Goal: Information Seeking & Learning: Learn about a topic

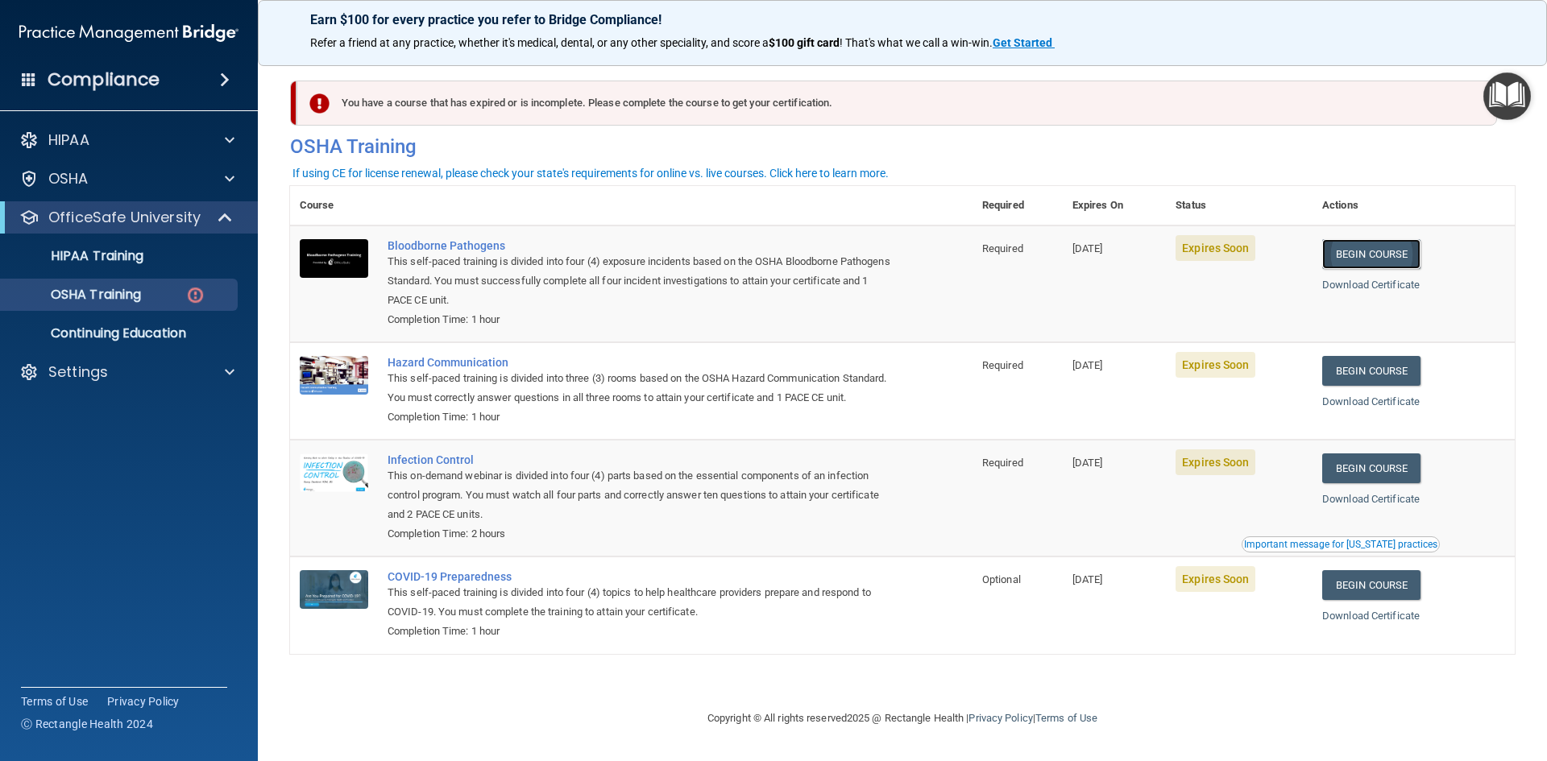
click at [1367, 259] on link "Begin Course" at bounding box center [1371, 254] width 98 height 30
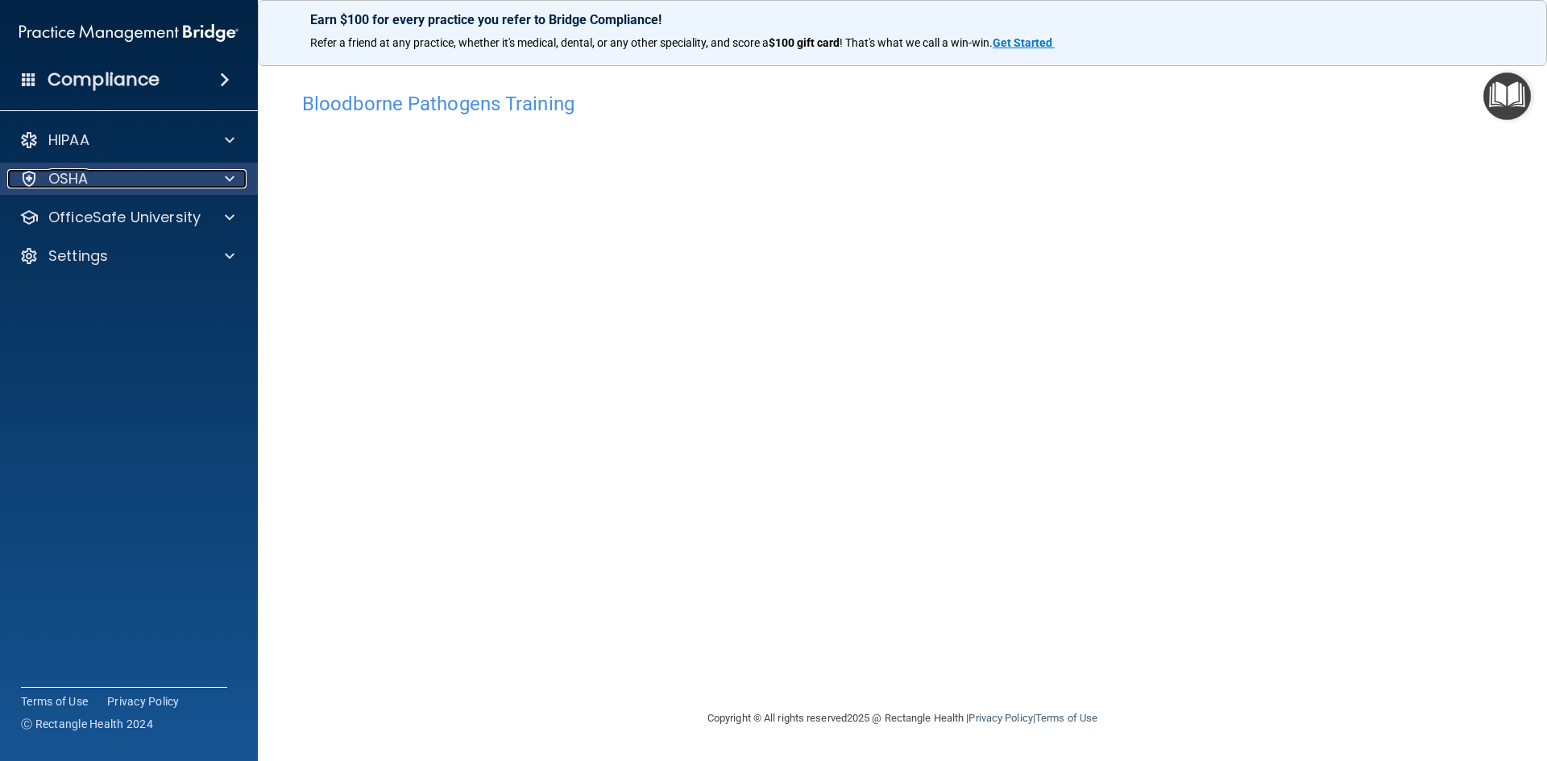
click at [233, 177] on span at bounding box center [230, 178] width 10 height 19
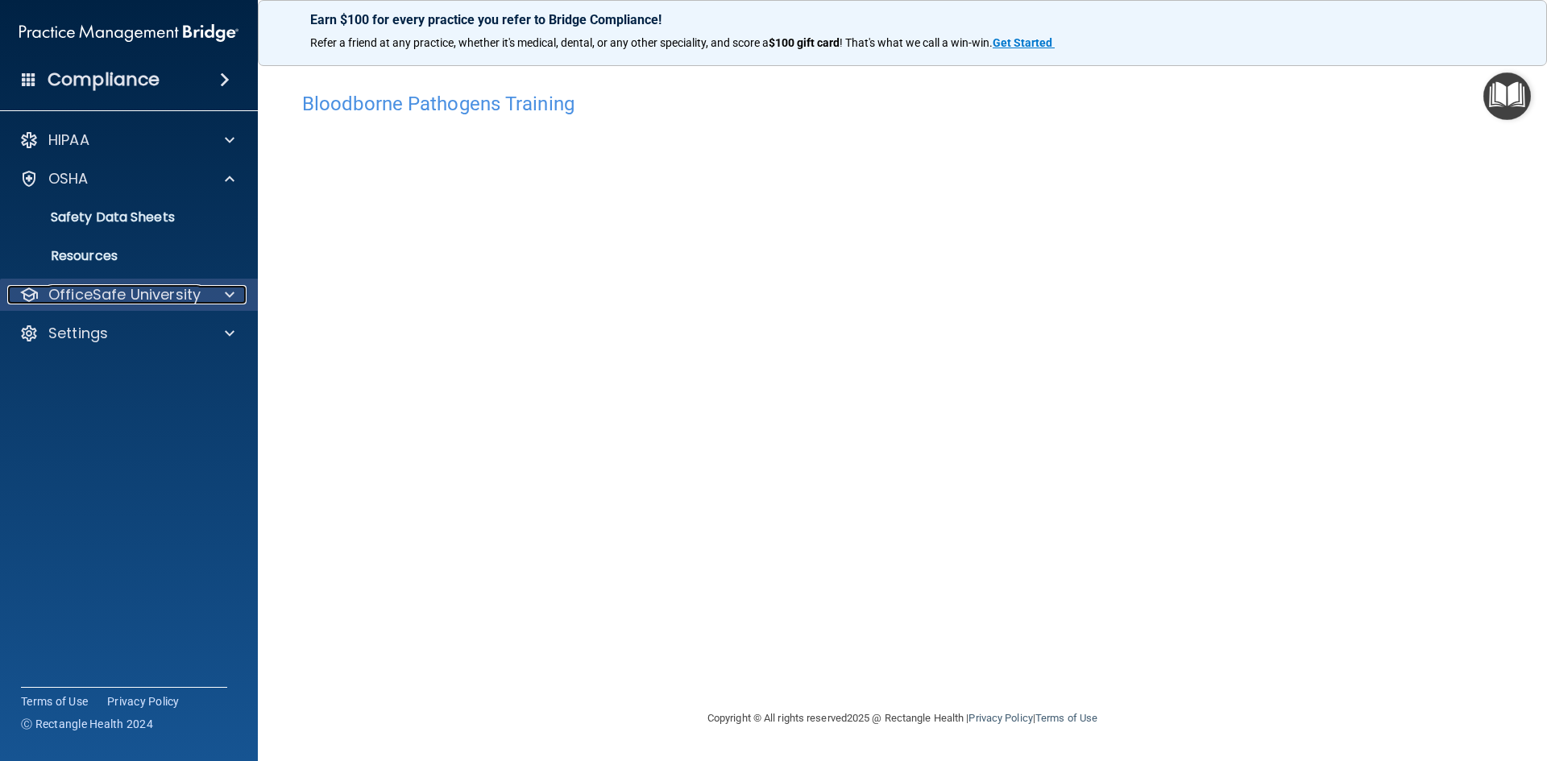
click at [221, 297] on div at bounding box center [227, 294] width 40 height 19
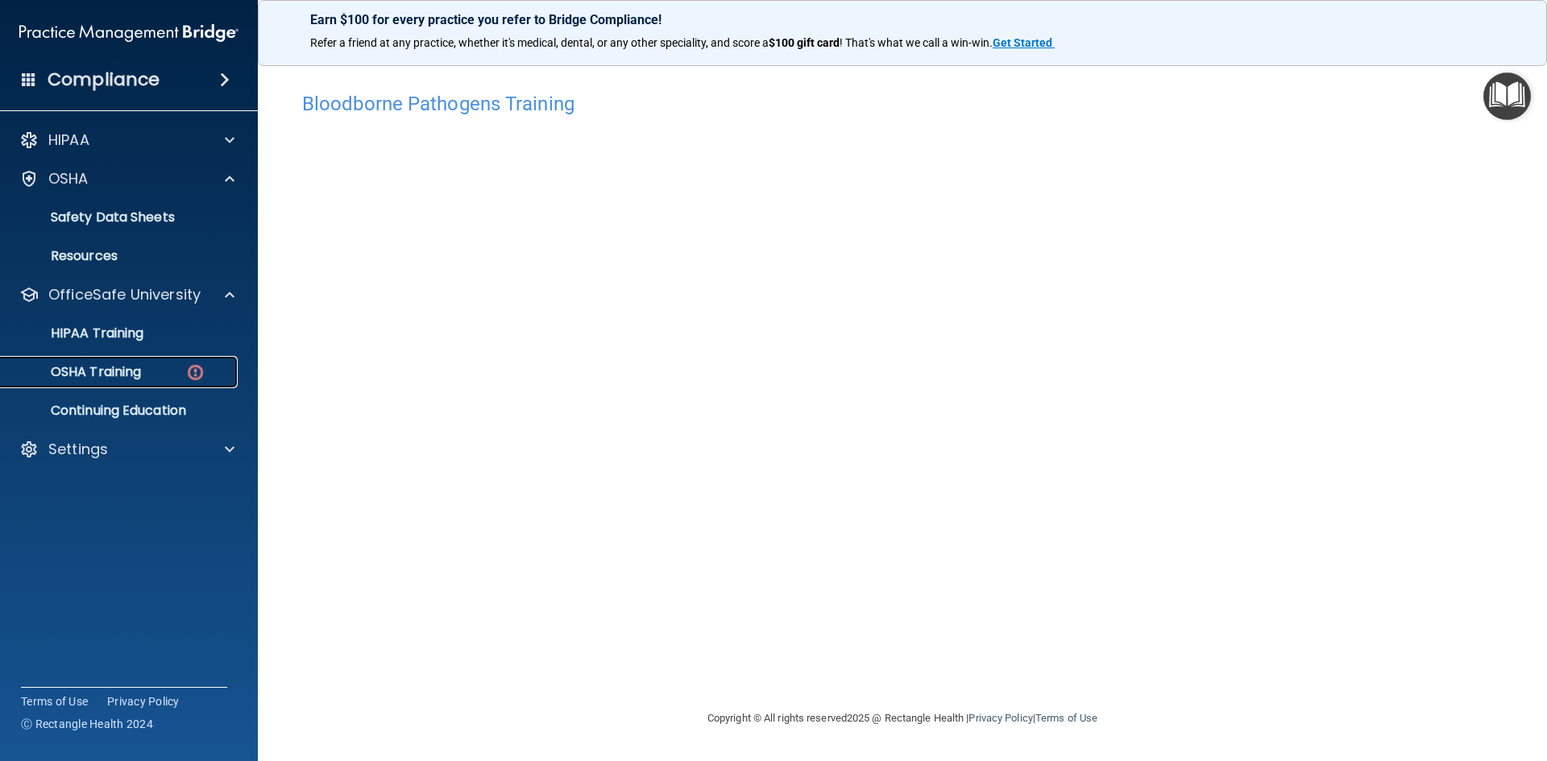
click at [126, 370] on p "OSHA Training" at bounding box center [75, 372] width 130 height 16
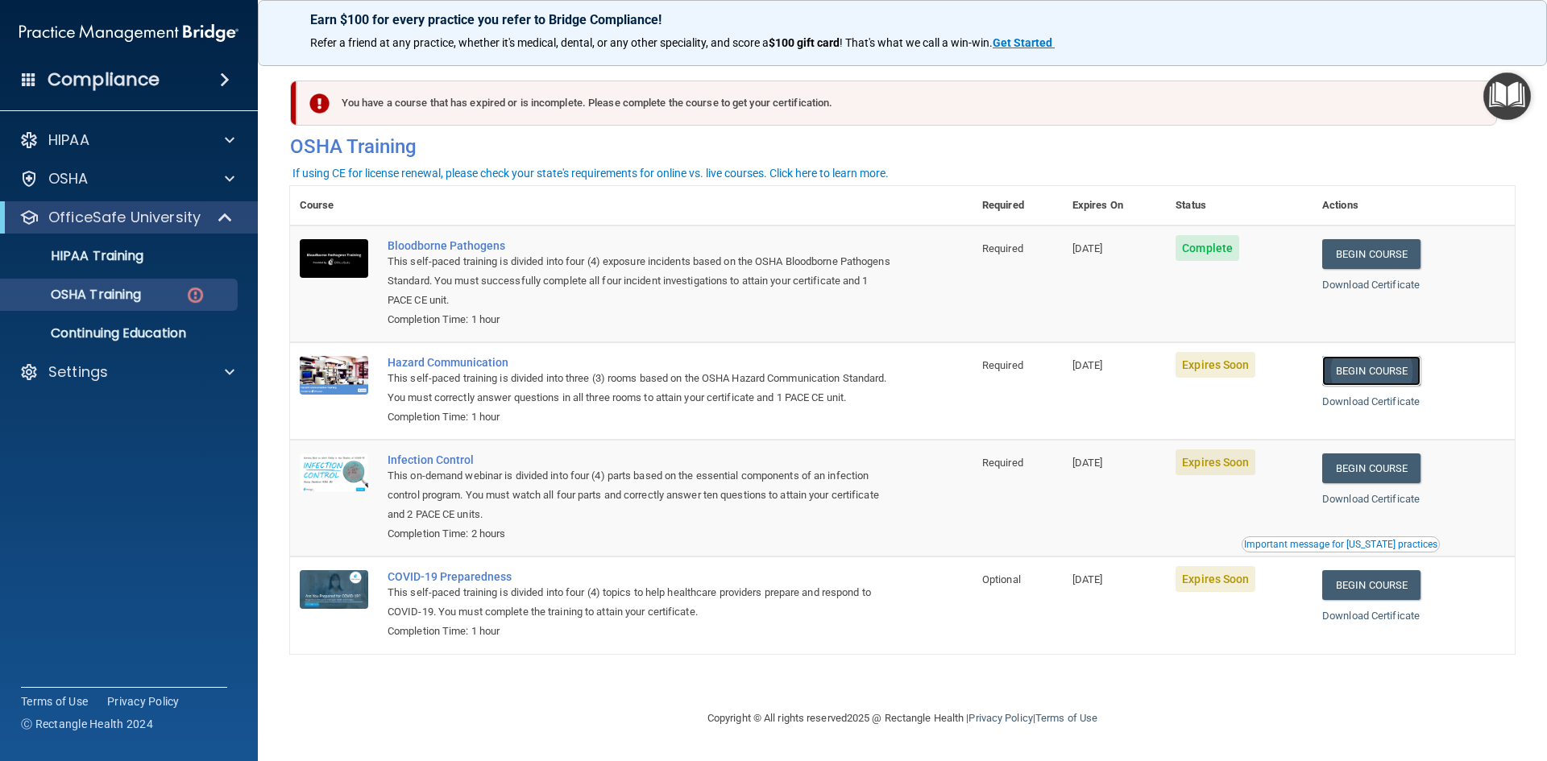
click at [1369, 381] on link "Begin Course" at bounding box center [1371, 371] width 98 height 30
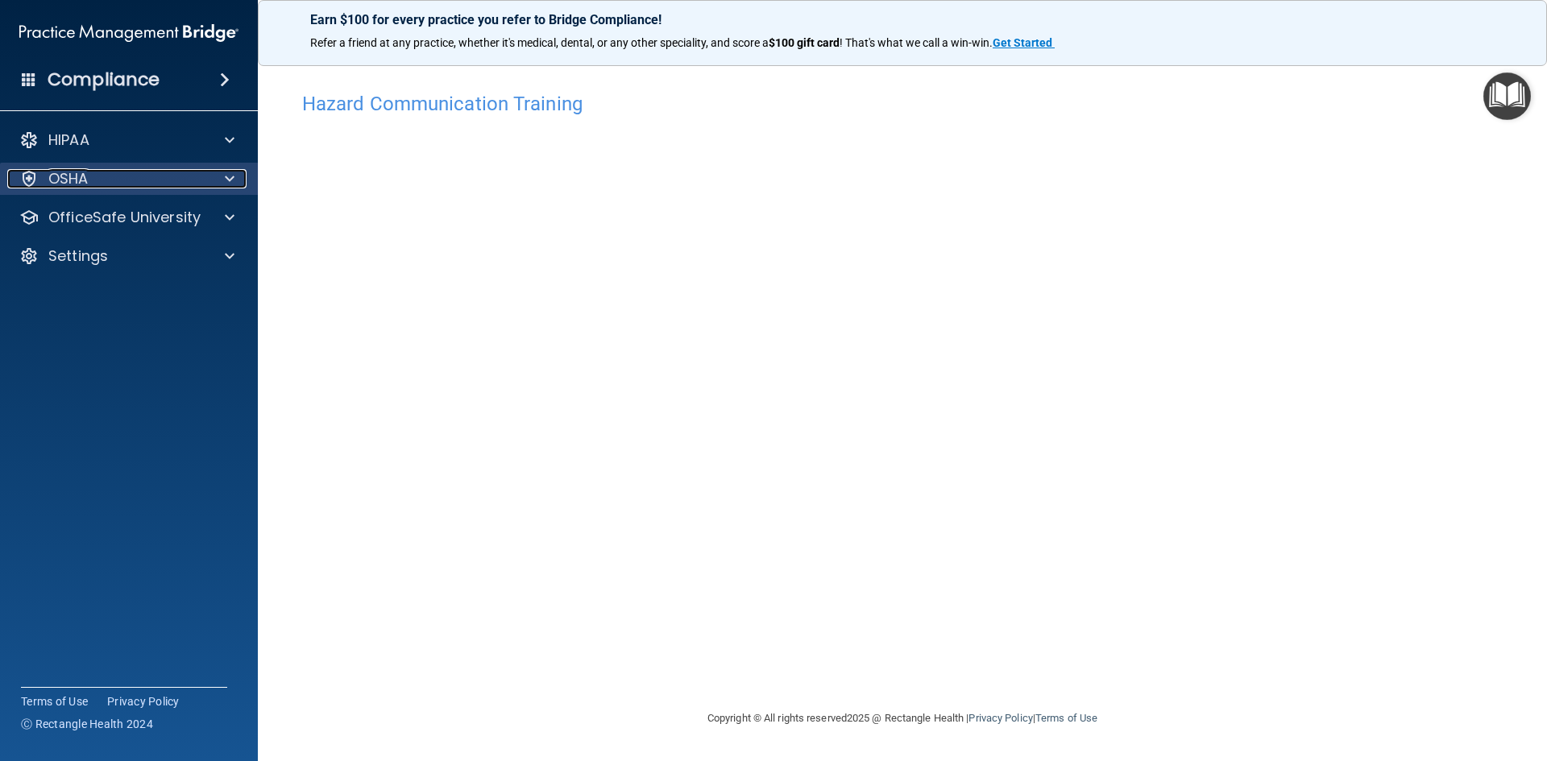
click at [222, 181] on div at bounding box center [227, 178] width 40 height 19
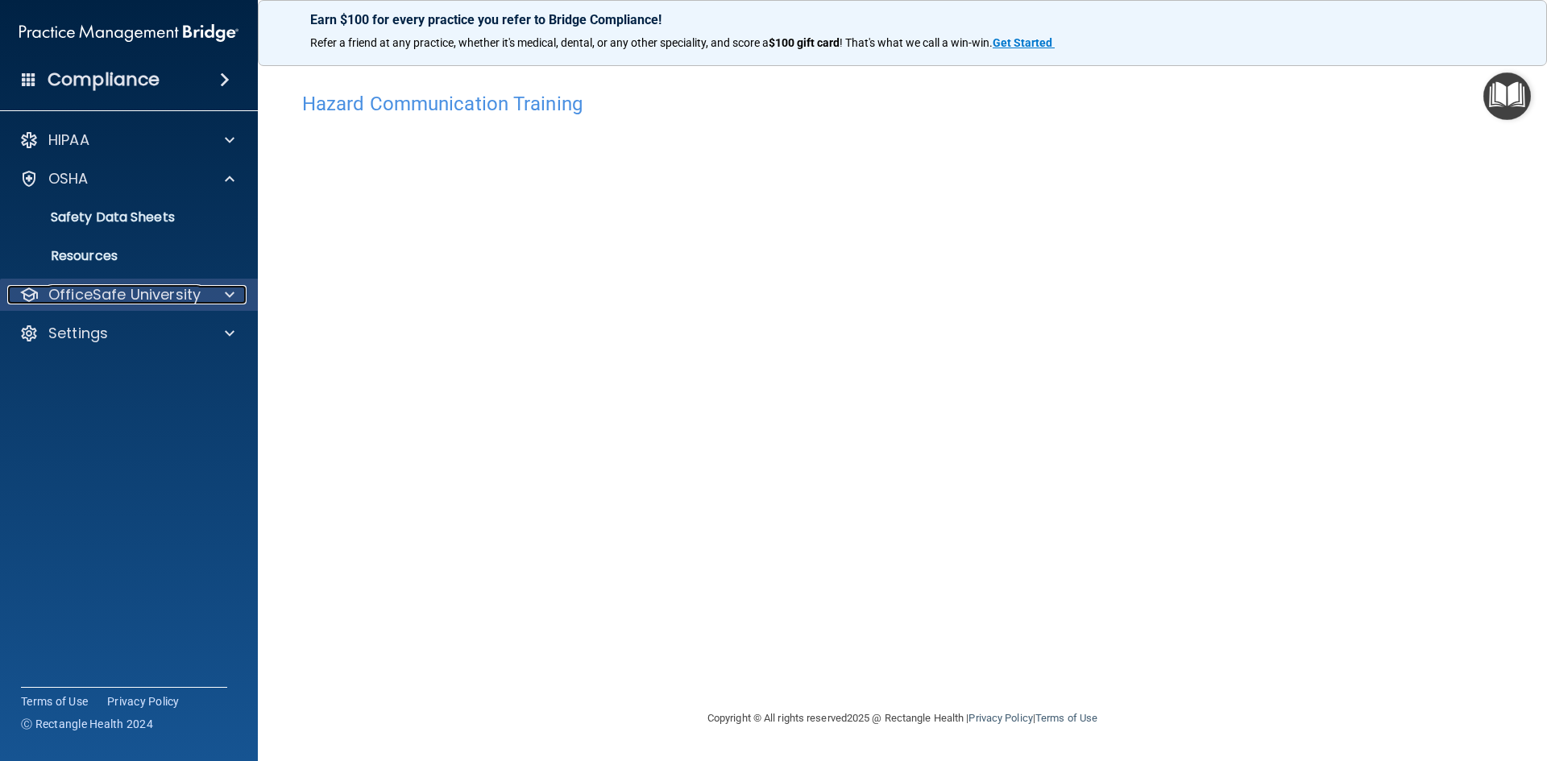
click at [221, 302] on div at bounding box center [227, 294] width 40 height 19
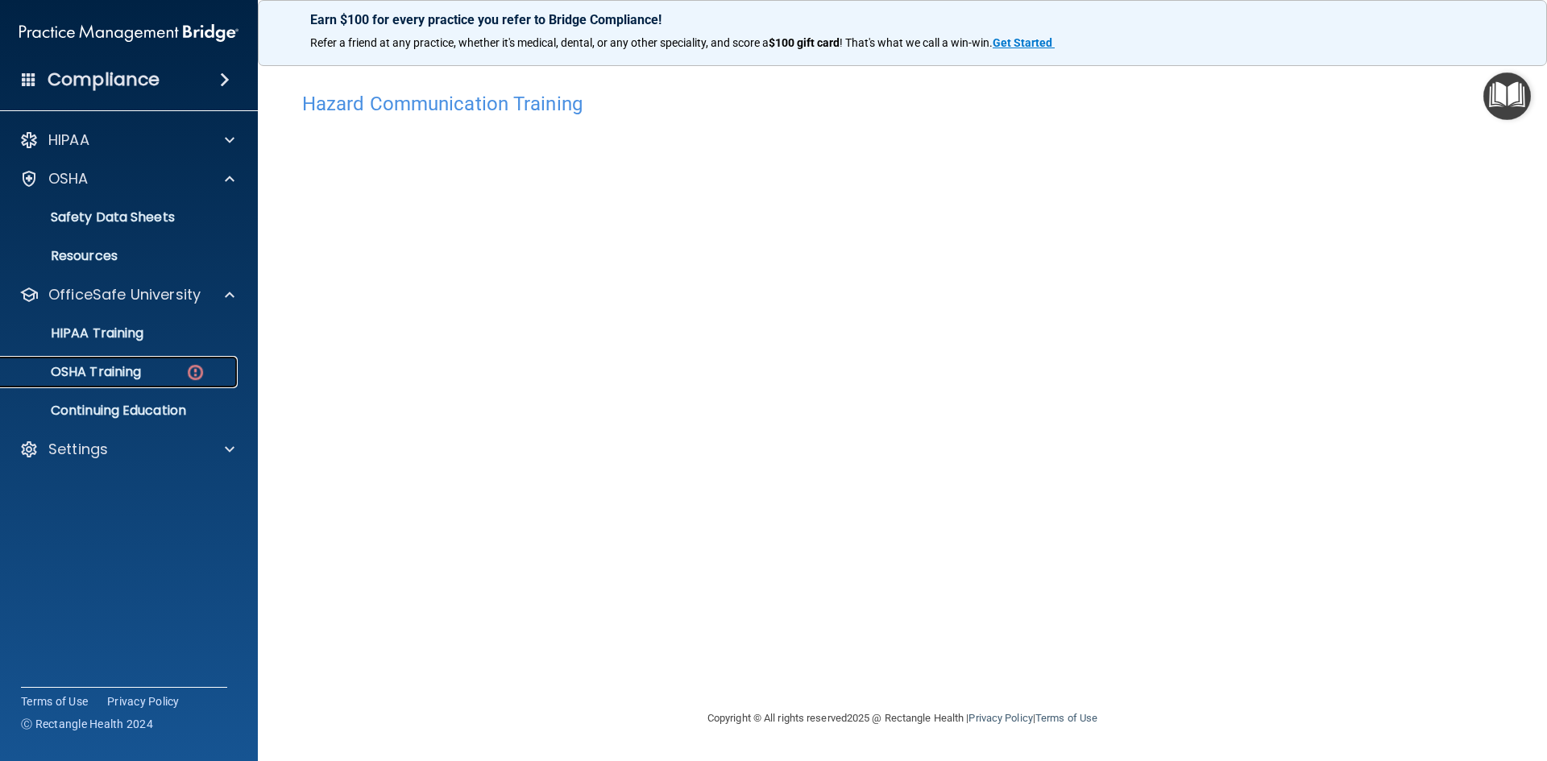
click at [176, 371] on div "OSHA Training" at bounding box center [120, 372] width 220 height 16
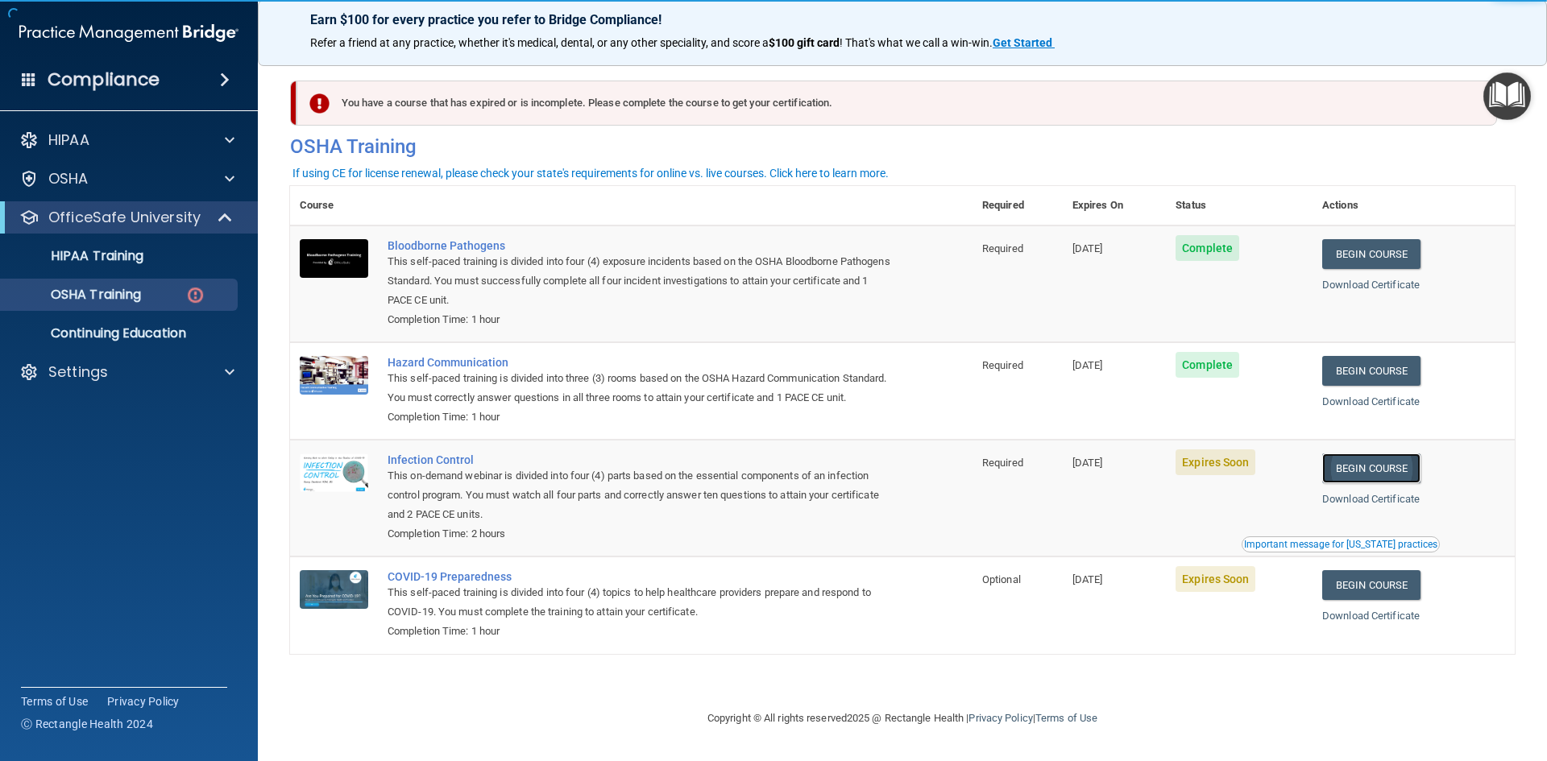
click at [1373, 483] on link "Begin Course" at bounding box center [1371, 468] width 98 height 30
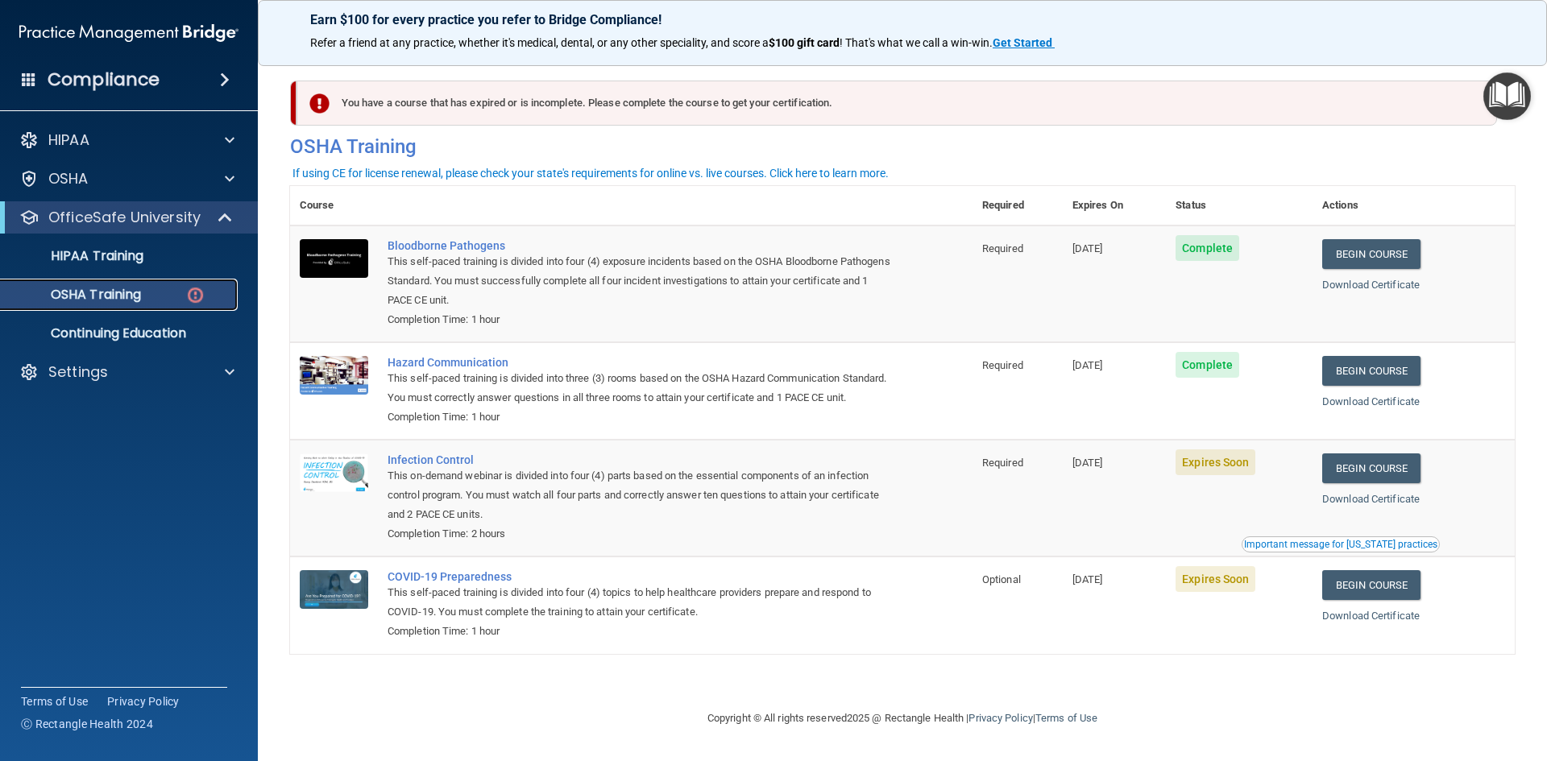
click at [158, 303] on link "OSHA Training" at bounding box center [111, 295] width 254 height 32
click at [139, 289] on p "OSHA Training" at bounding box center [75, 295] width 130 height 16
click at [130, 291] on p "OSHA Training" at bounding box center [75, 295] width 130 height 16
click at [121, 329] on p "Continuing Education" at bounding box center [120, 333] width 220 height 16
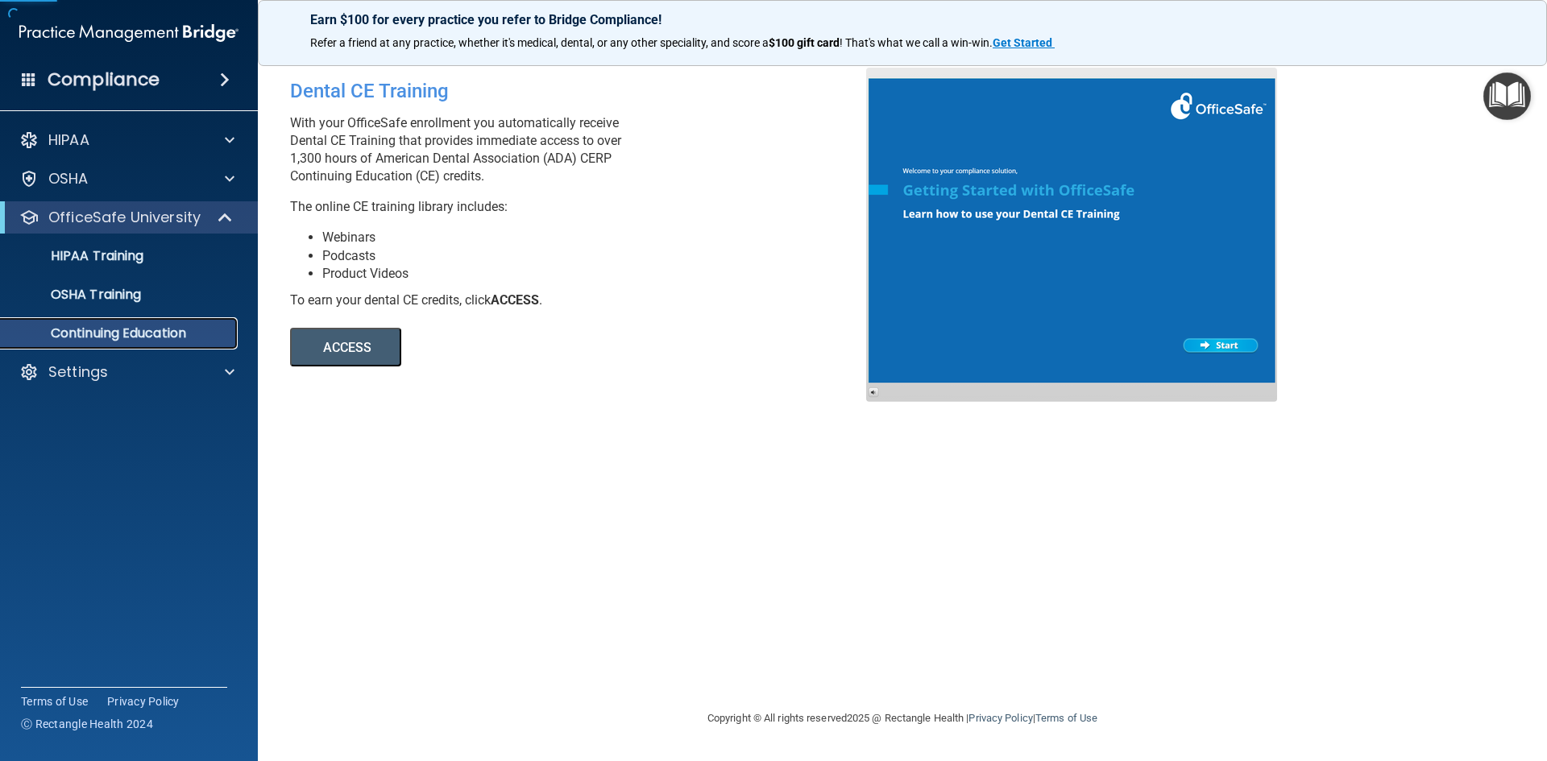
click at [121, 329] on p "Continuing Education" at bounding box center [120, 333] width 220 height 16
click at [151, 327] on p "Continuing Education" at bounding box center [120, 333] width 220 height 16
click at [155, 302] on div "OSHA Training" at bounding box center [120, 295] width 220 height 16
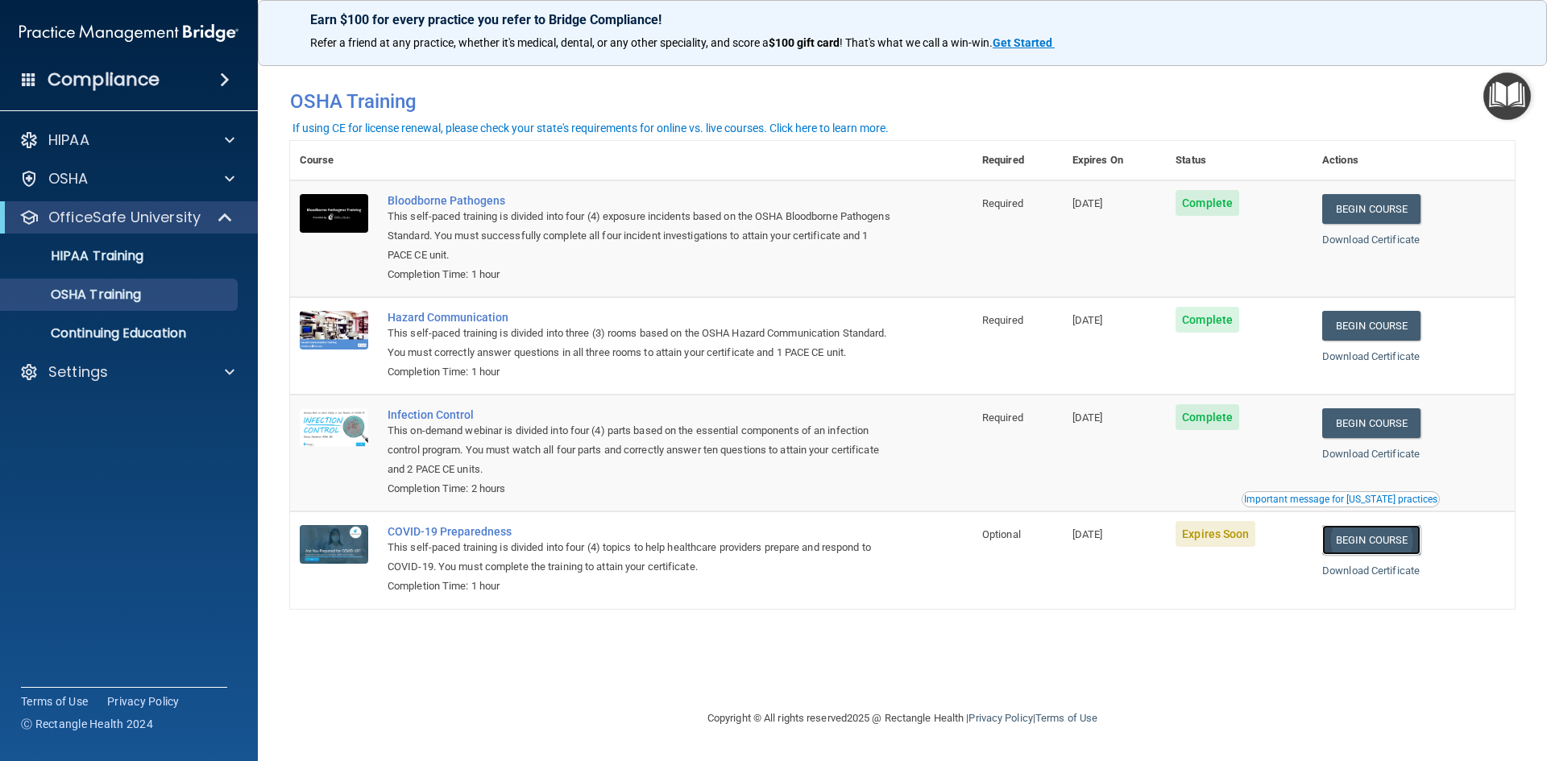
click at [1391, 555] on link "Begin Course" at bounding box center [1371, 540] width 98 height 30
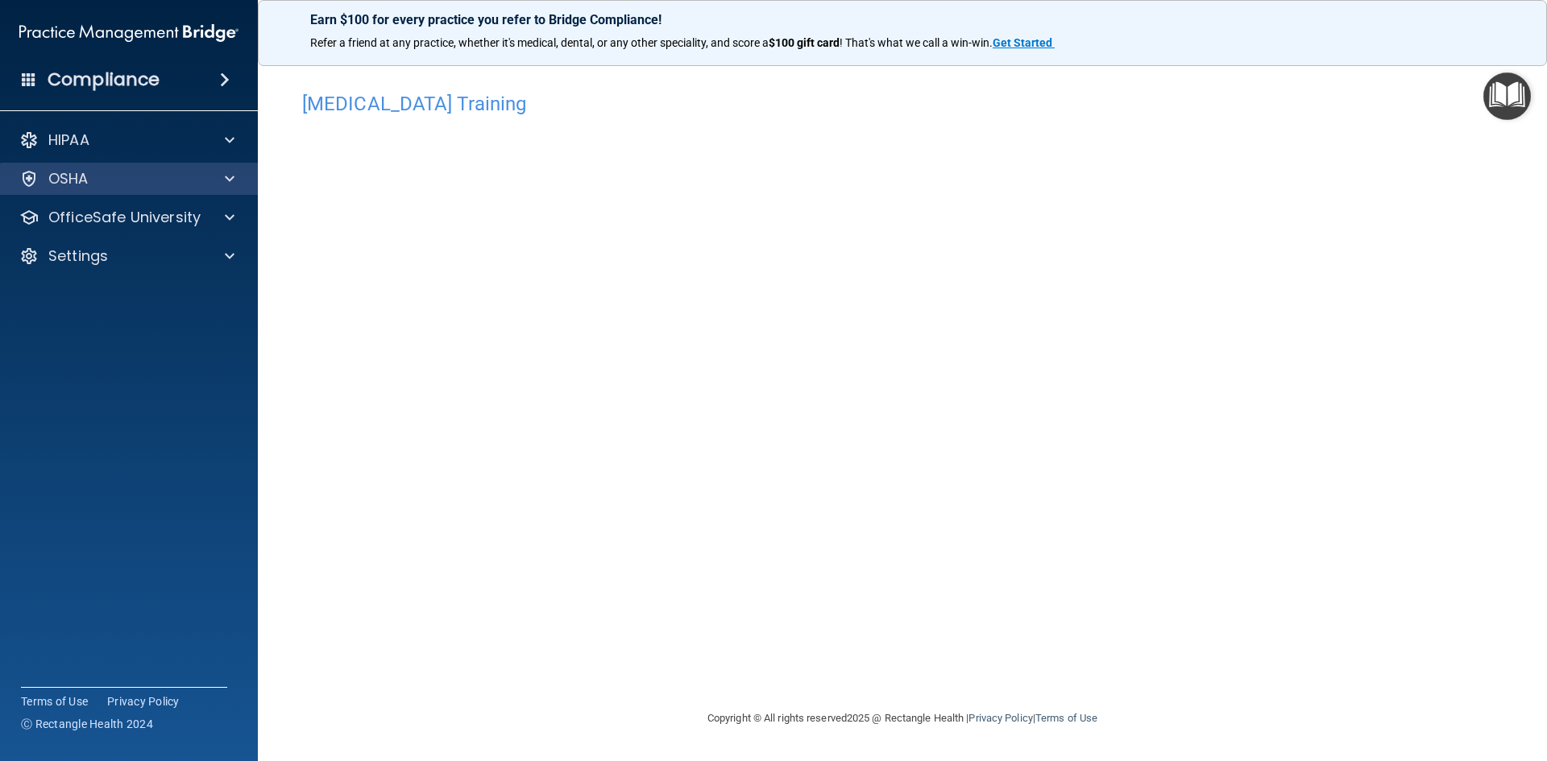
click at [226, 163] on div "OSHA" at bounding box center [129, 179] width 259 height 32
click at [227, 183] on span at bounding box center [230, 178] width 10 height 19
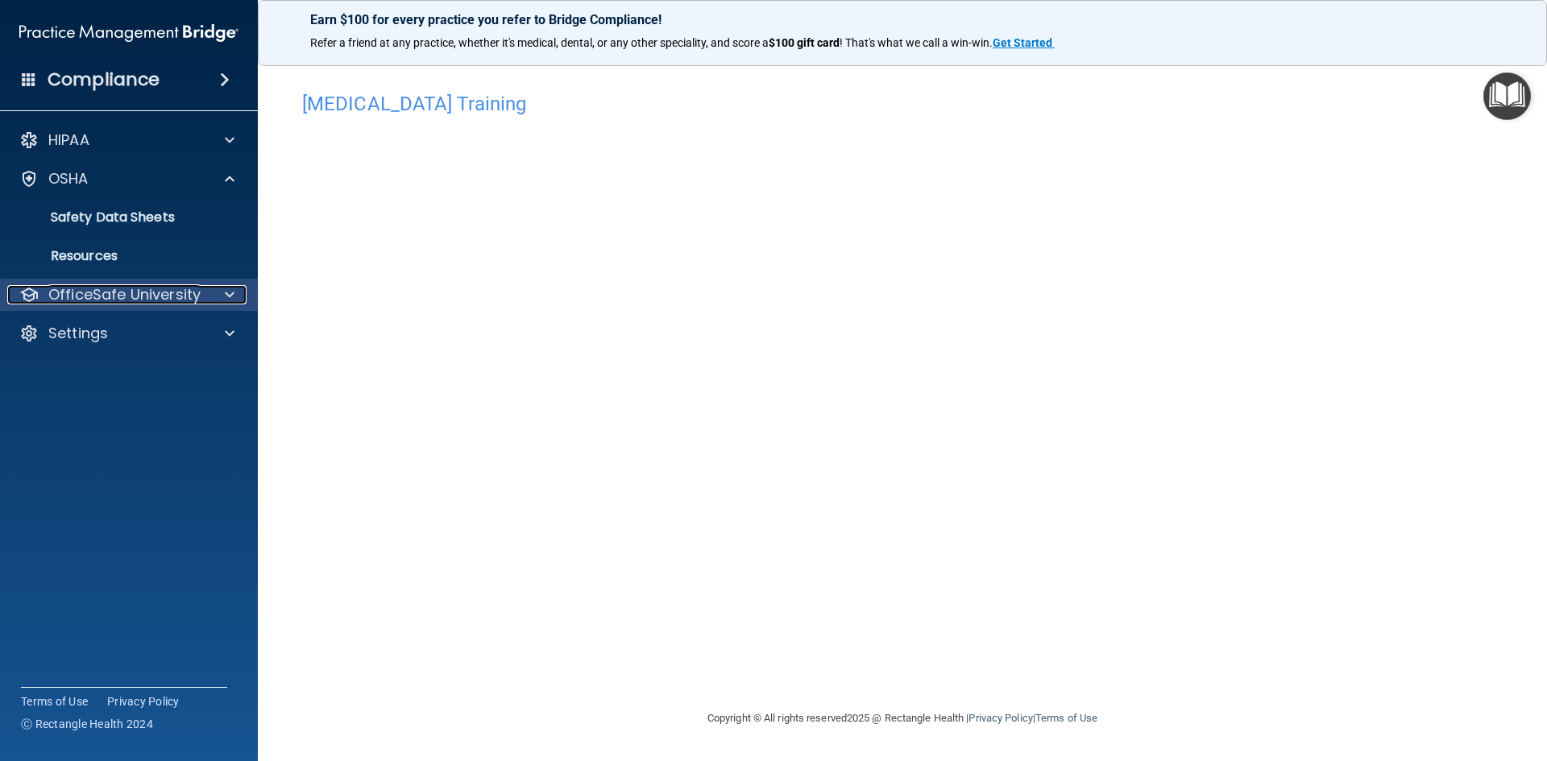
click at [223, 291] on div at bounding box center [227, 294] width 40 height 19
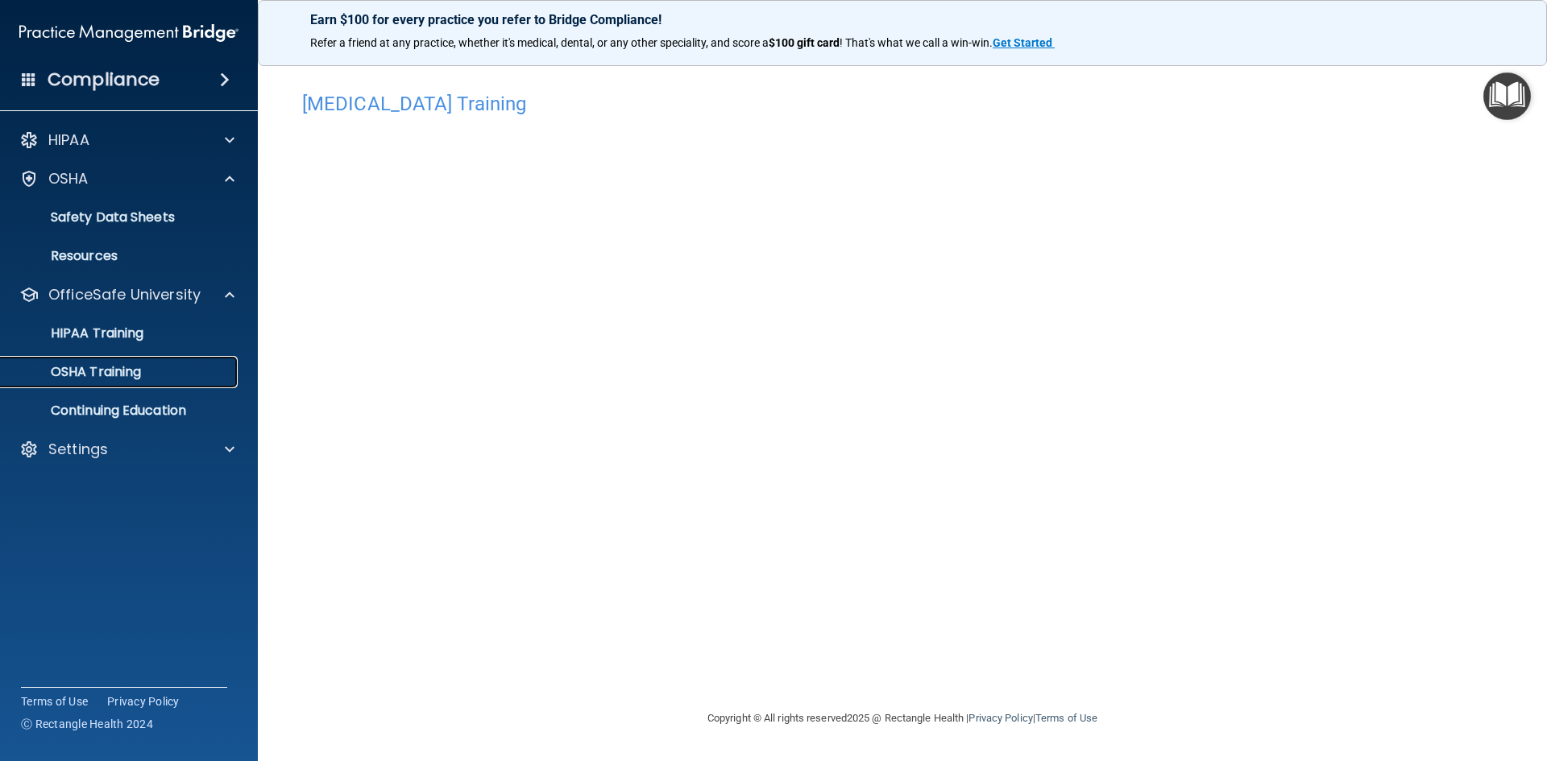
click at [148, 377] on div "OSHA Training" at bounding box center [120, 372] width 220 height 16
